Goal: Navigation & Orientation: Find specific page/section

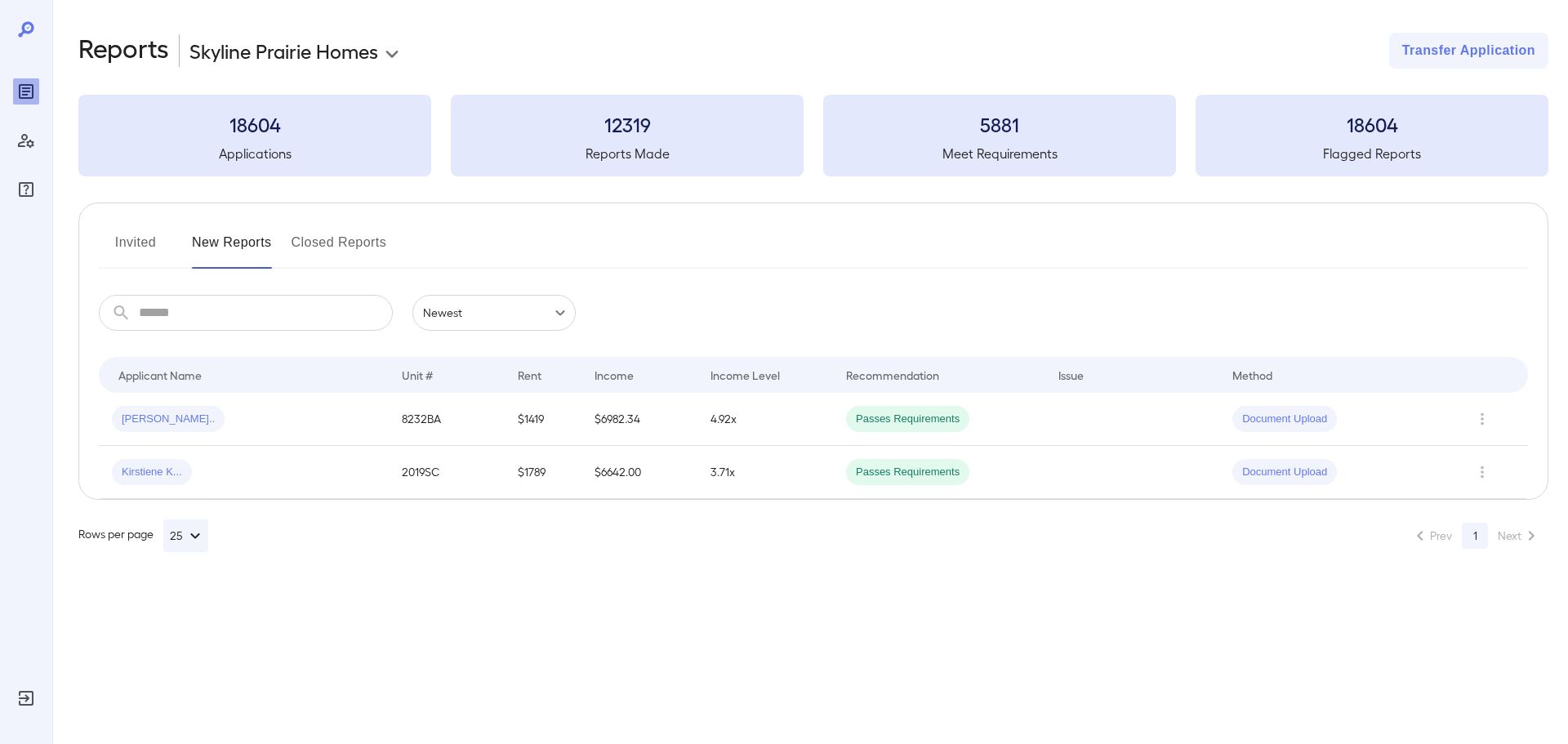
click at [148, 252] on button "Invited" at bounding box center [135, 249] width 73 height 39
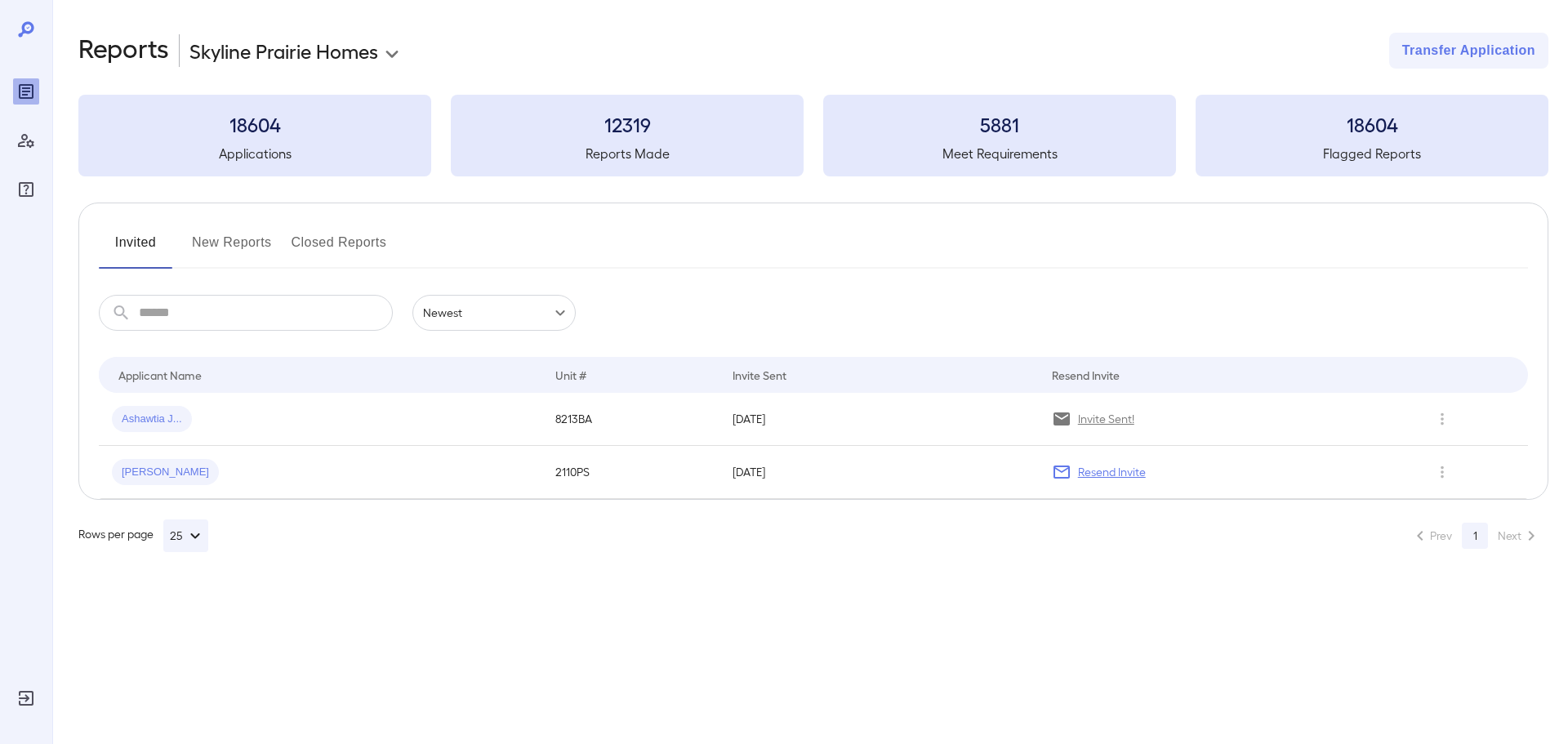
click at [244, 237] on button "New Reports" at bounding box center [231, 249] width 80 height 39
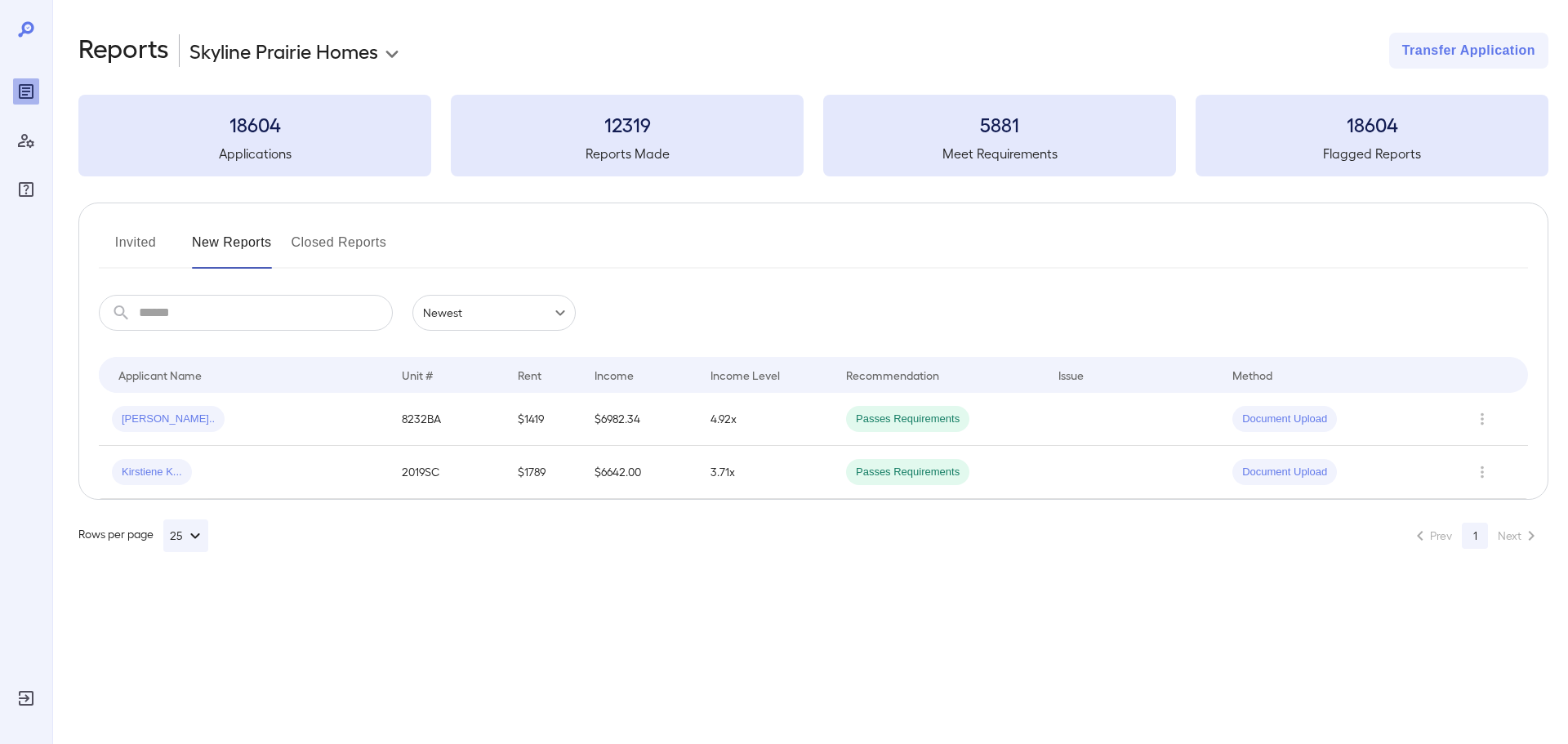
click at [142, 247] on button "Invited" at bounding box center [135, 249] width 73 height 39
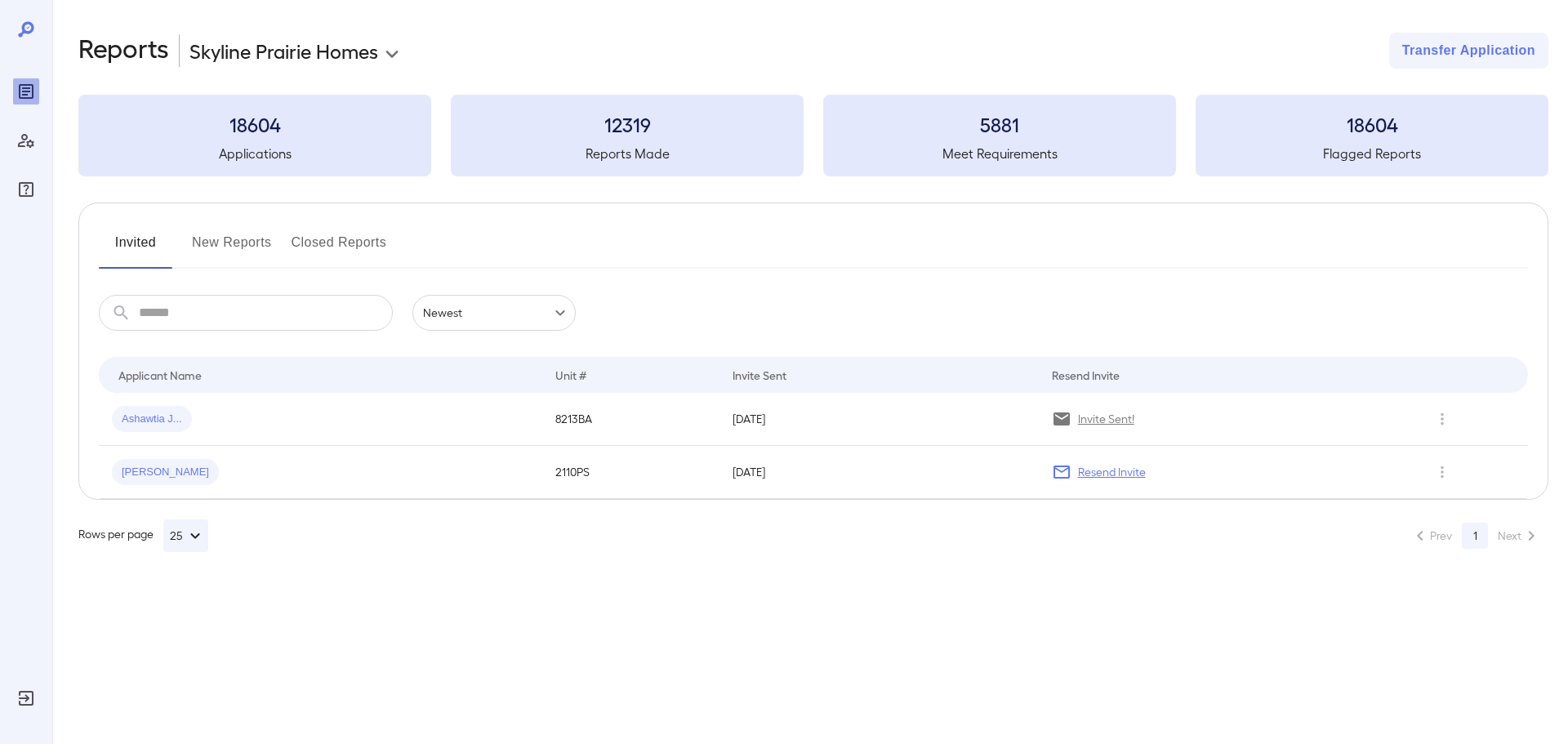
click at [249, 242] on button "New Reports" at bounding box center [231, 249] width 80 height 39
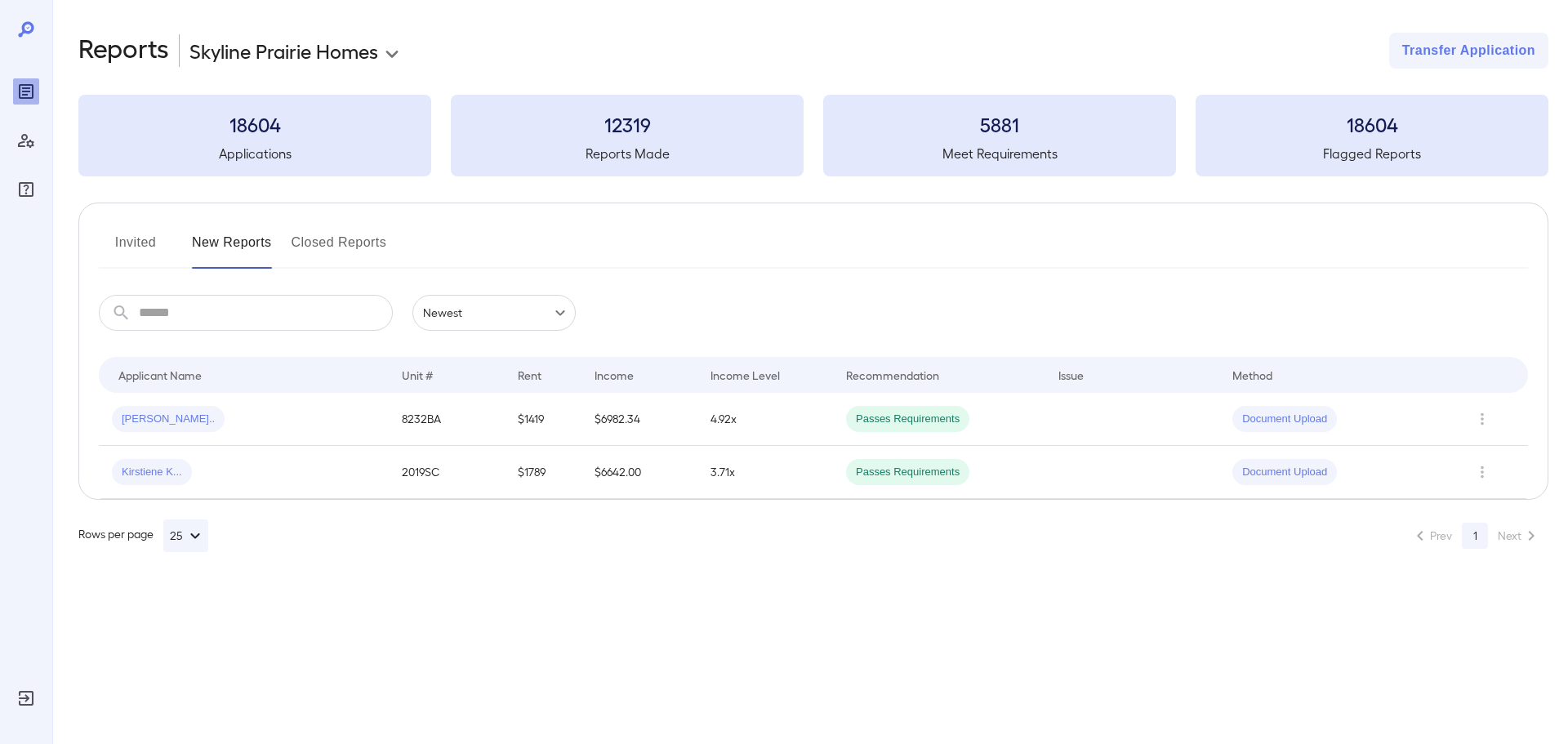
click at [144, 238] on button "Invited" at bounding box center [135, 249] width 73 height 39
